Goal: Check status: Check status

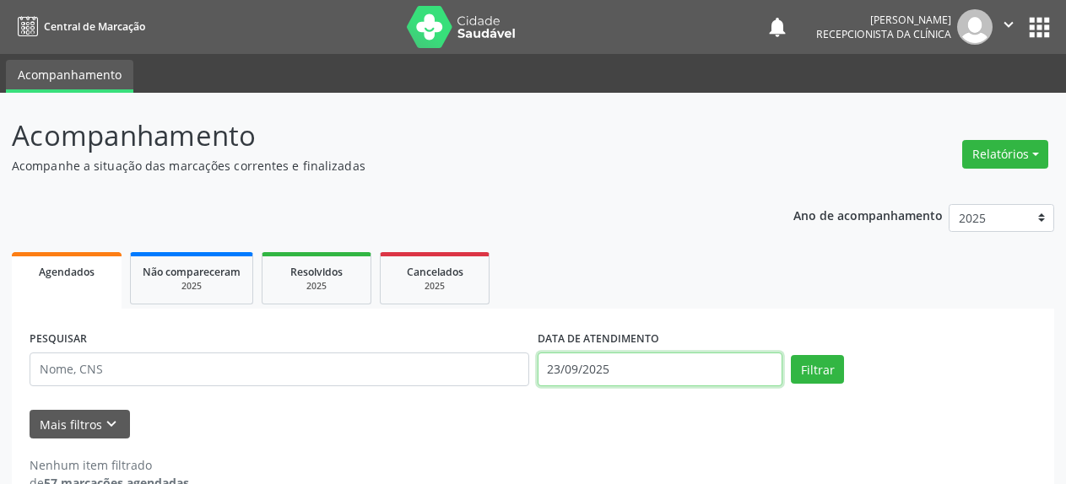
click at [633, 372] on input "23/09/2025" at bounding box center [661, 370] width 246 height 34
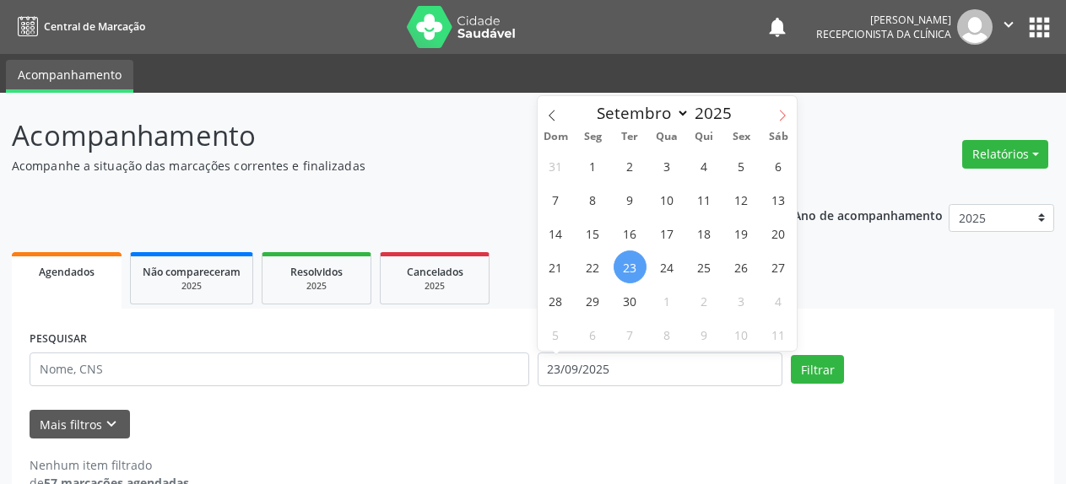
click at [776, 114] on span at bounding box center [782, 110] width 29 height 29
click at [548, 111] on icon at bounding box center [552, 116] width 12 height 12
click at [551, 118] on icon at bounding box center [552, 116] width 6 height 11
click at [785, 113] on icon at bounding box center [782, 116] width 12 height 12
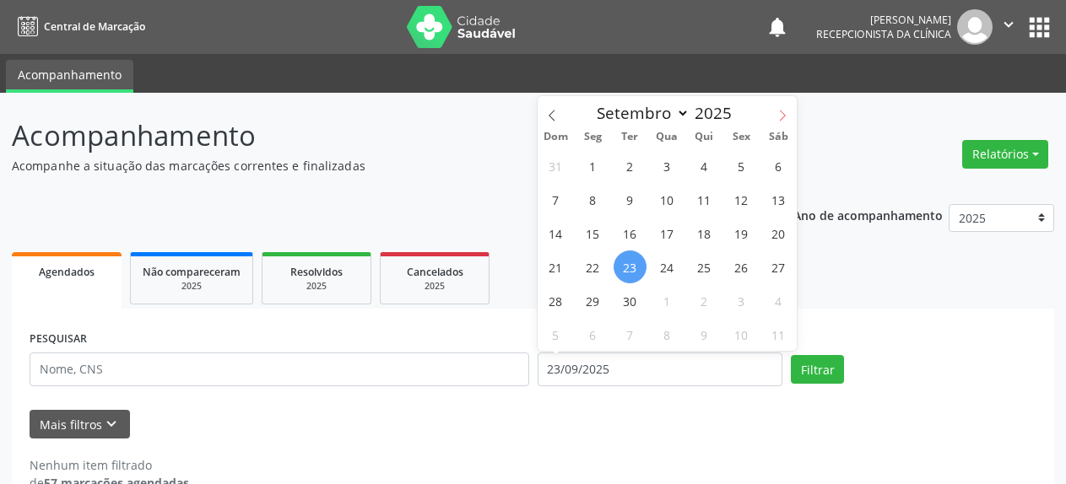
select select "9"
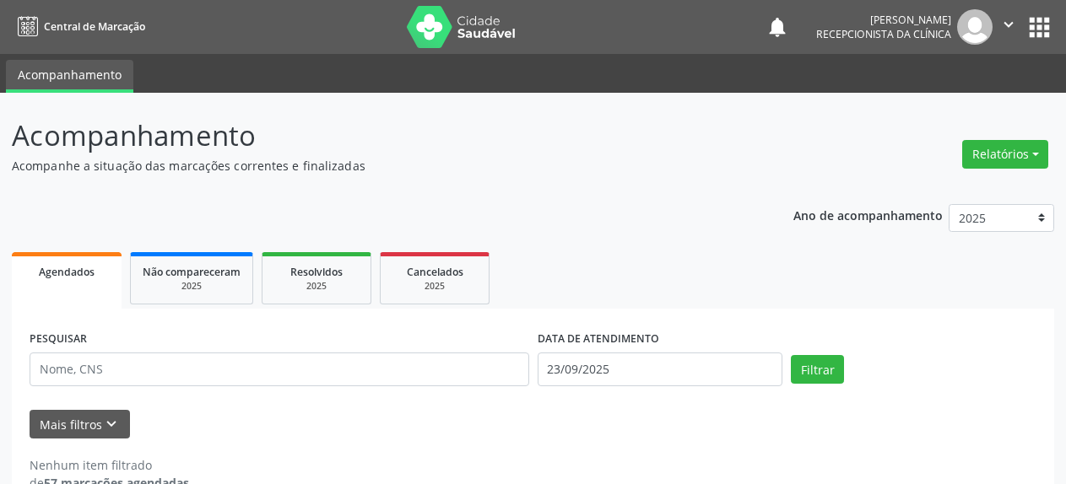
click at [381, 427] on div "Mais filtros keyboard_arrow_down" at bounding box center [532, 425] width 1015 height 30
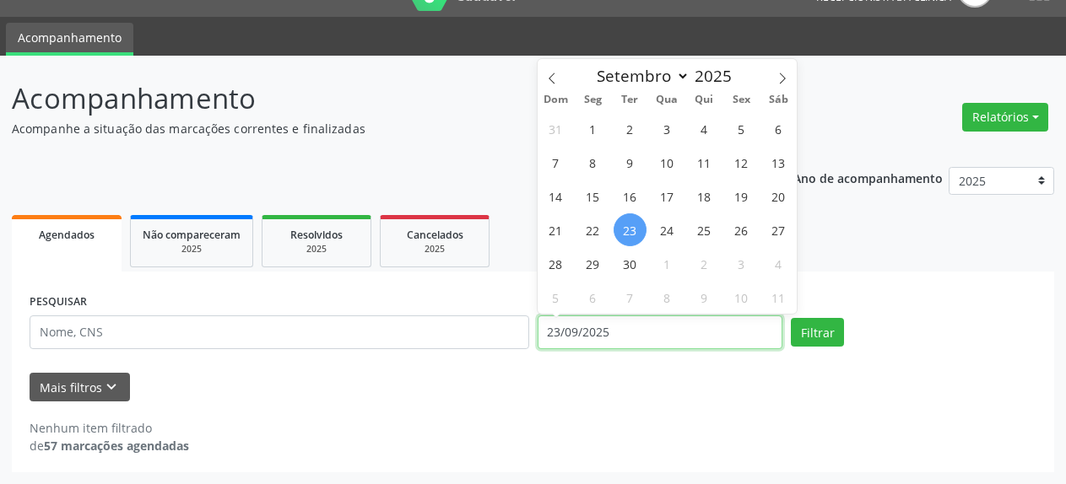
click at [619, 327] on input "23/09/2025" at bounding box center [661, 333] width 246 height 34
click at [668, 233] on span "24" at bounding box center [667, 230] width 33 height 33
type input "[DATE]"
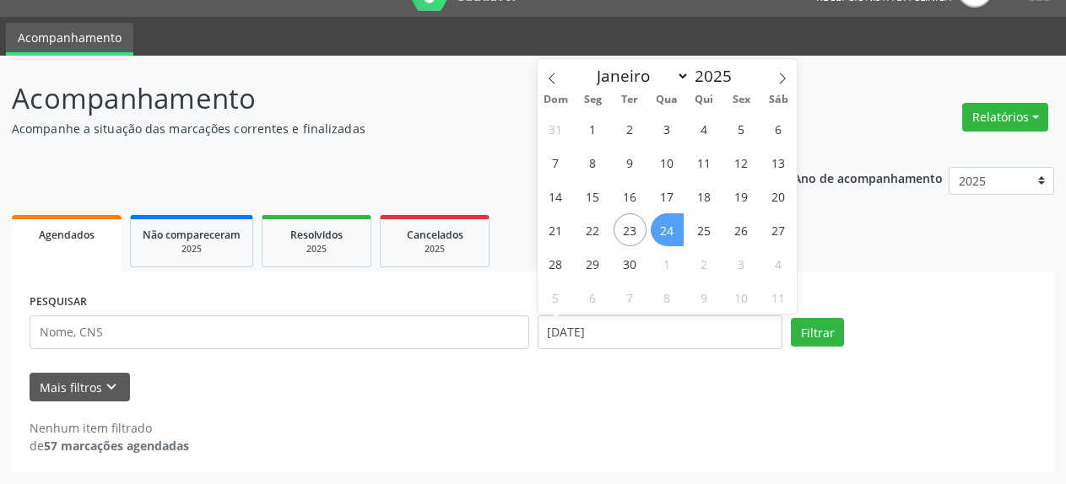
click at [668, 233] on span "24" at bounding box center [667, 230] width 33 height 33
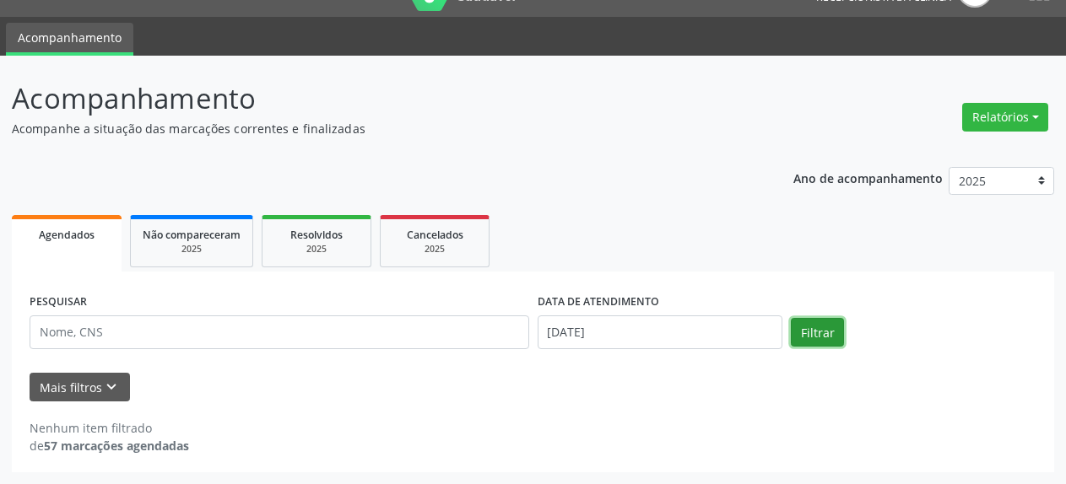
drag, startPoint x: 814, startPoint y: 334, endPoint x: 836, endPoint y: 322, distance: 24.9
click at [827, 330] on button "Filtrar" at bounding box center [817, 332] width 53 height 29
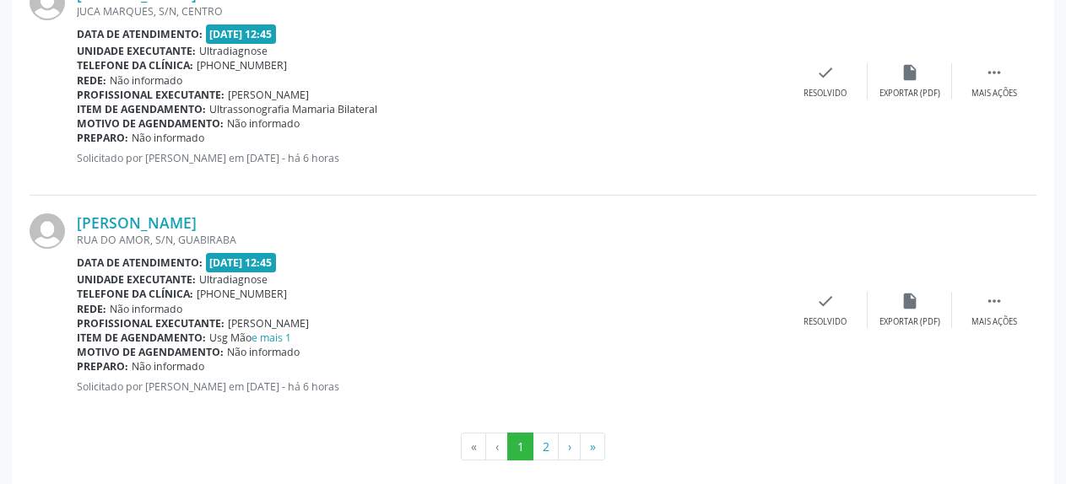
scroll to position [3530, 0]
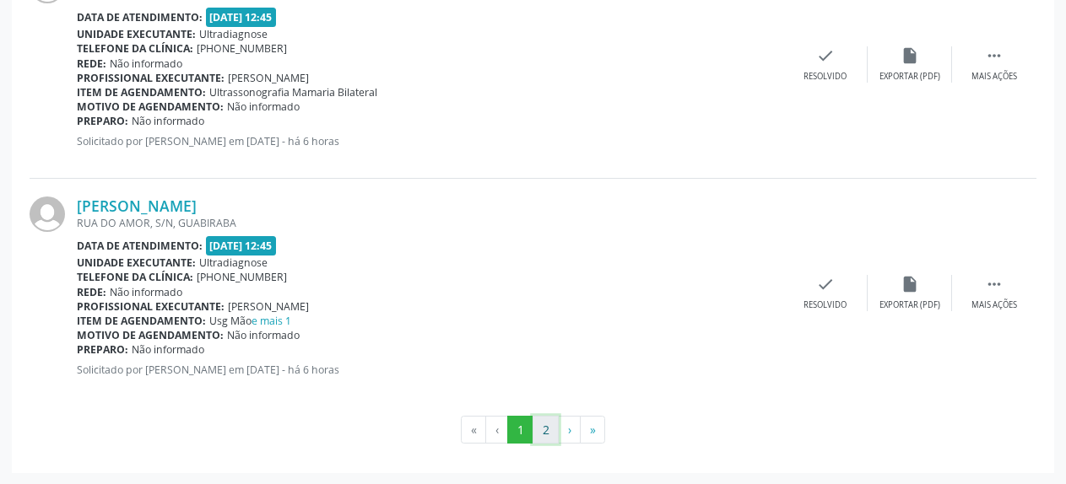
click at [548, 428] on button "2" at bounding box center [546, 430] width 26 height 29
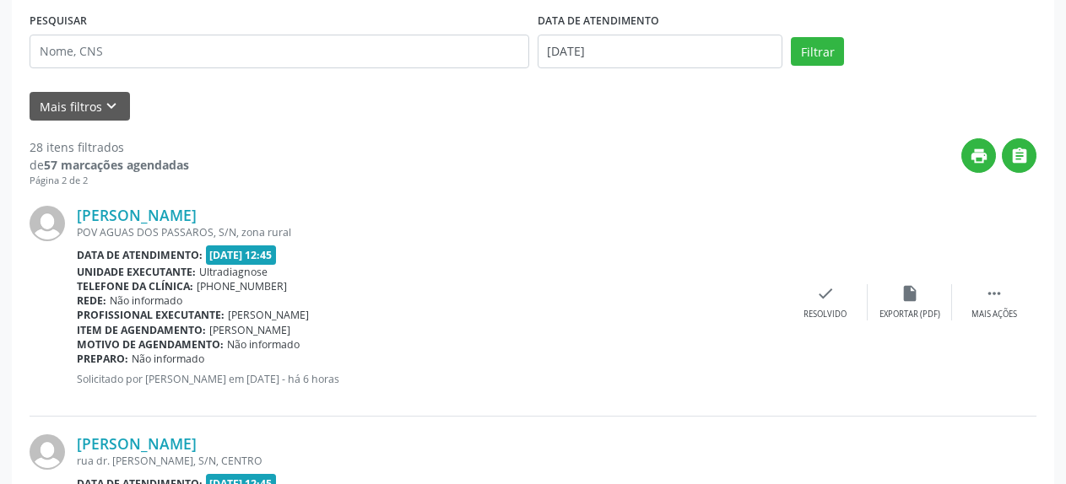
scroll to position [0, 0]
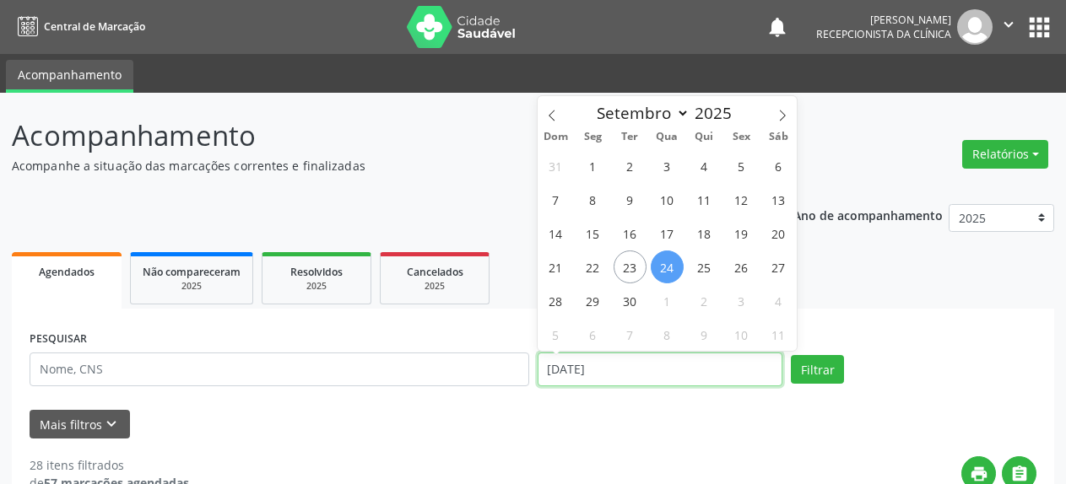
click at [589, 376] on input "[DATE]" at bounding box center [661, 370] width 246 height 34
click at [737, 269] on span "26" at bounding box center [741, 267] width 33 height 33
type input "[DATE]"
click at [737, 269] on span "26" at bounding box center [741, 267] width 33 height 33
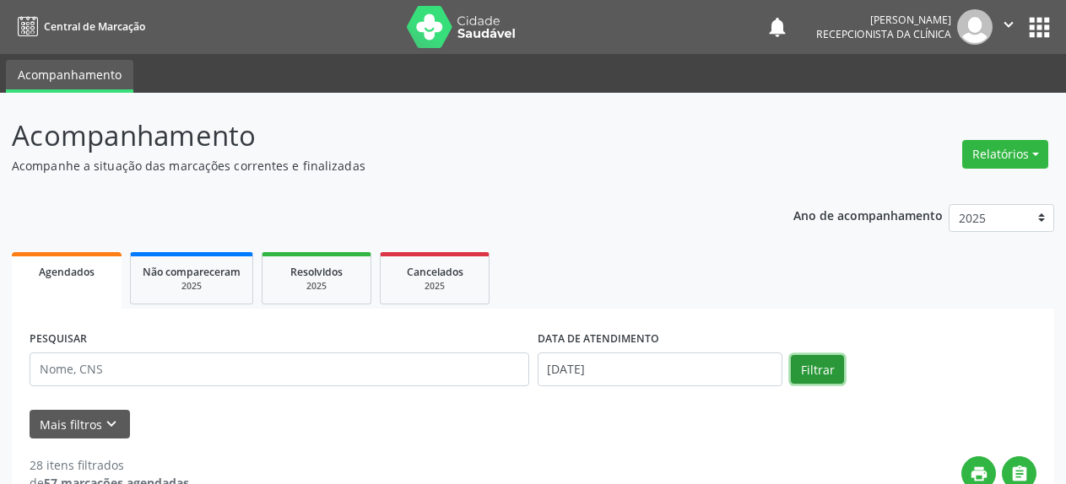
click at [815, 372] on button "Filtrar" at bounding box center [817, 369] width 53 height 29
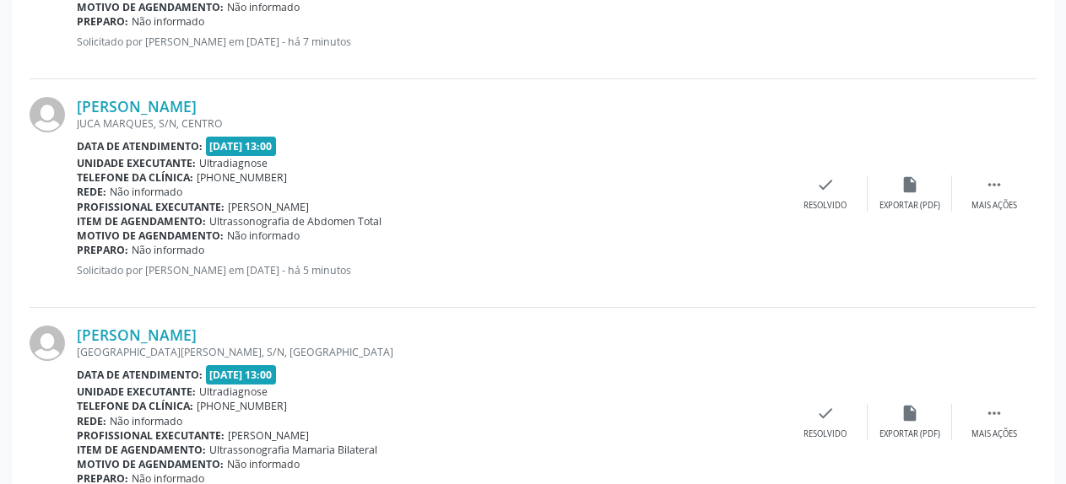
scroll to position [3185, 0]
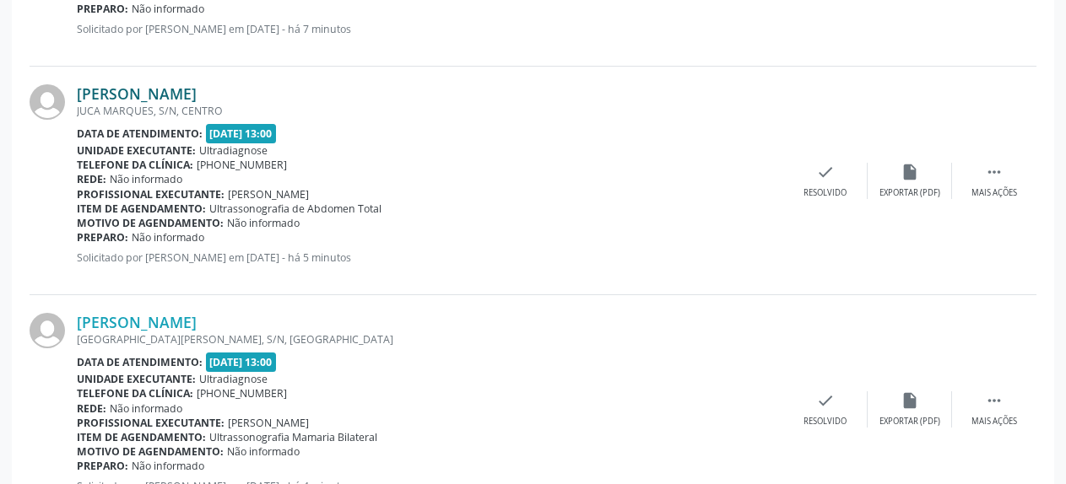
click at [146, 95] on link "[PERSON_NAME]" at bounding box center [137, 93] width 120 height 19
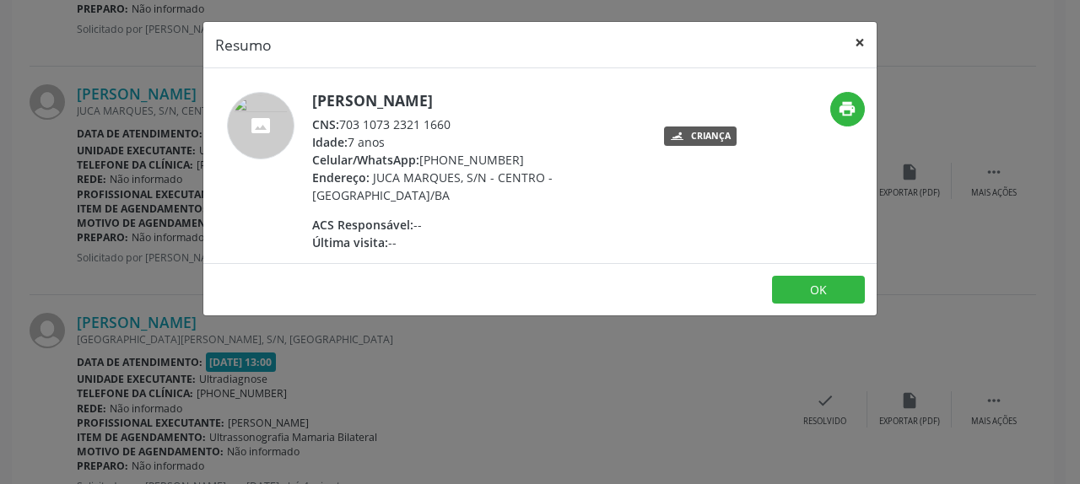
click at [857, 42] on button "×" at bounding box center [860, 42] width 34 height 41
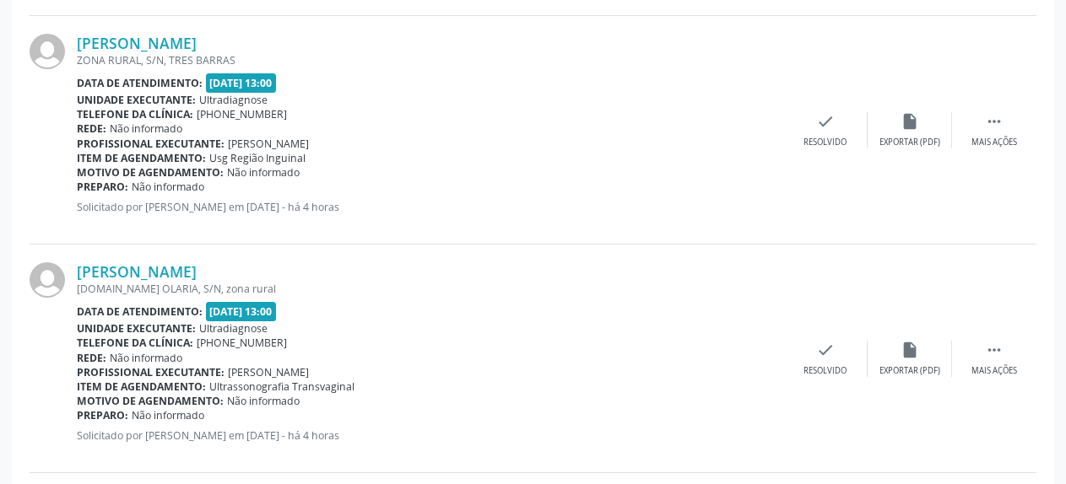
scroll to position [0, 0]
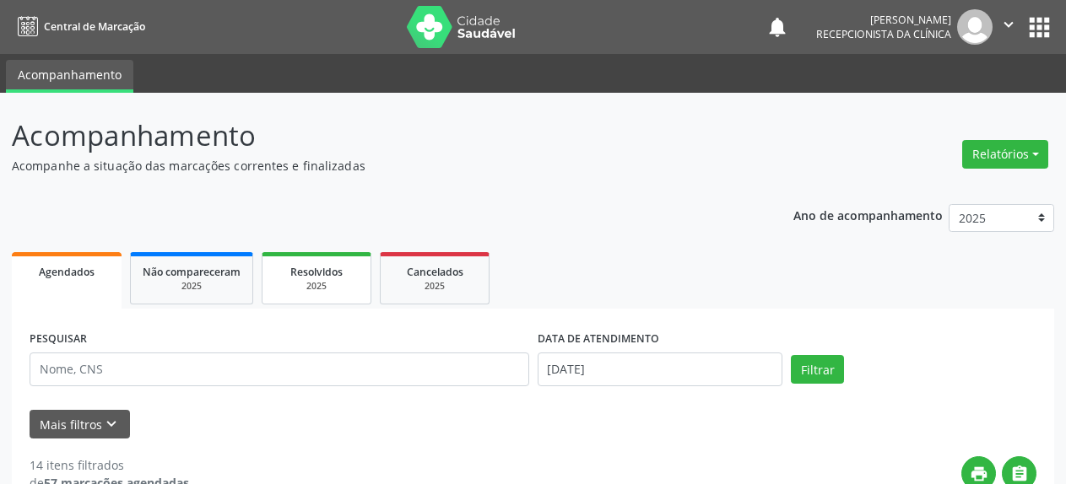
click at [284, 285] on div "2025" at bounding box center [316, 286] width 84 height 13
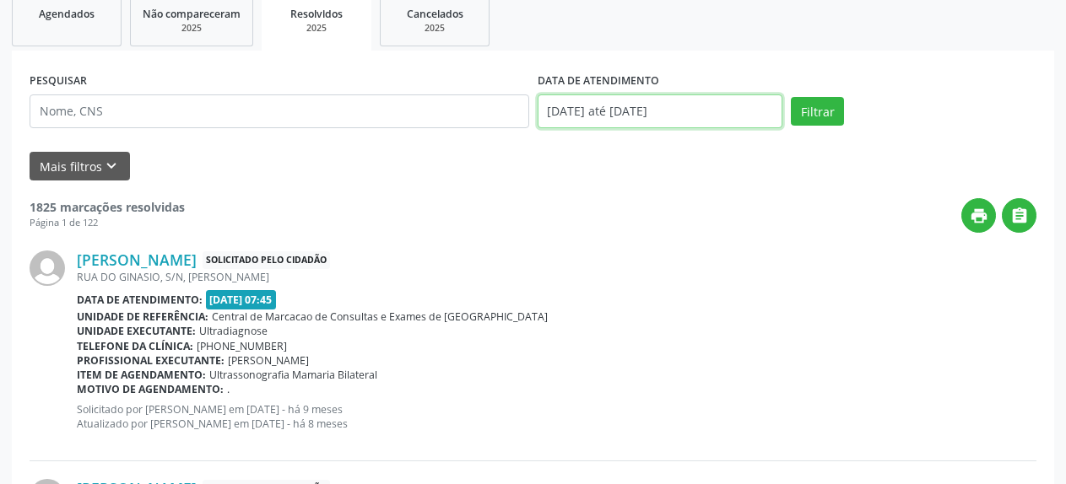
click at [605, 113] on input "[DATE] até [DATE]" at bounding box center [661, 112] width 246 height 34
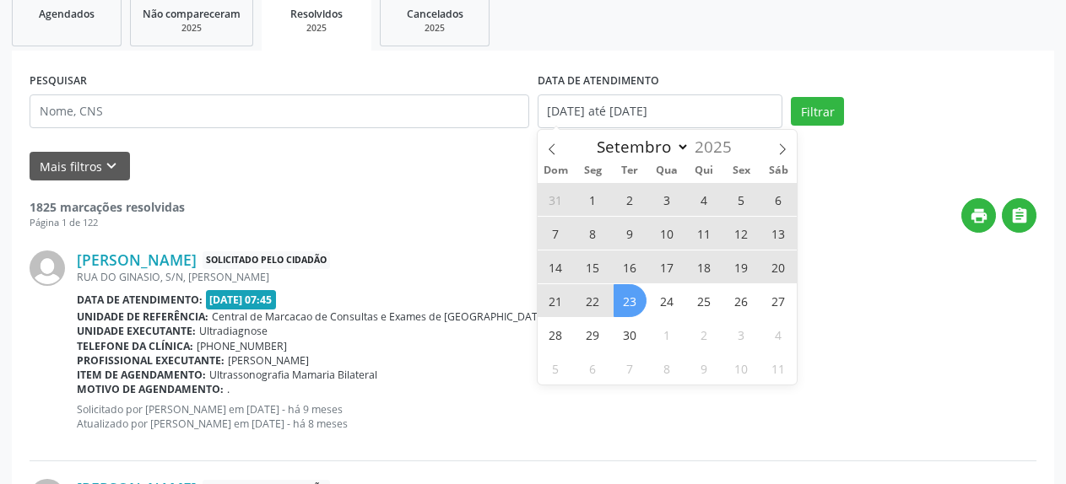
click at [674, 233] on span "10" at bounding box center [667, 233] width 33 height 33
type input "[DATE]"
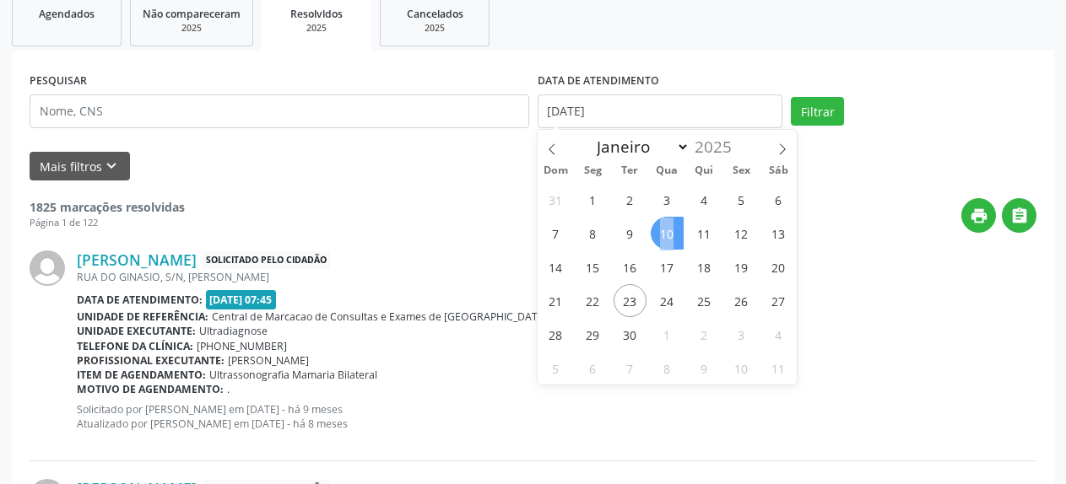
click at [674, 233] on span "10" at bounding box center [667, 233] width 33 height 33
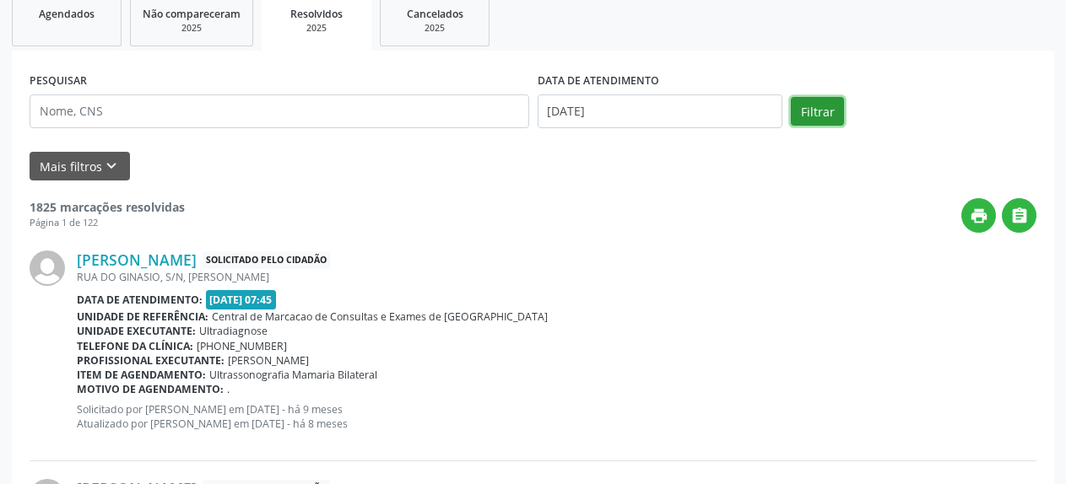
click at [813, 119] on button "Filtrar" at bounding box center [817, 111] width 53 height 29
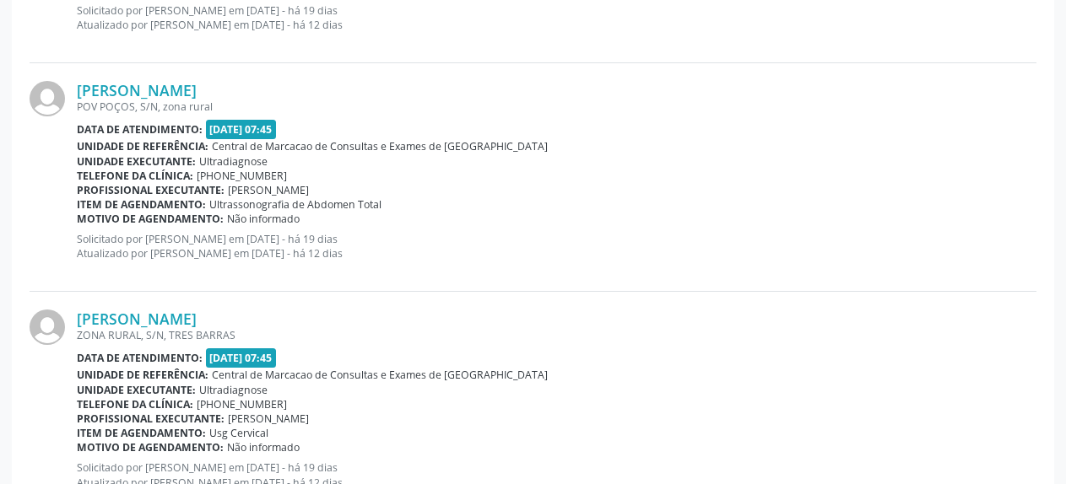
scroll to position [1383, 0]
